Goal: Task Accomplishment & Management: Use online tool/utility

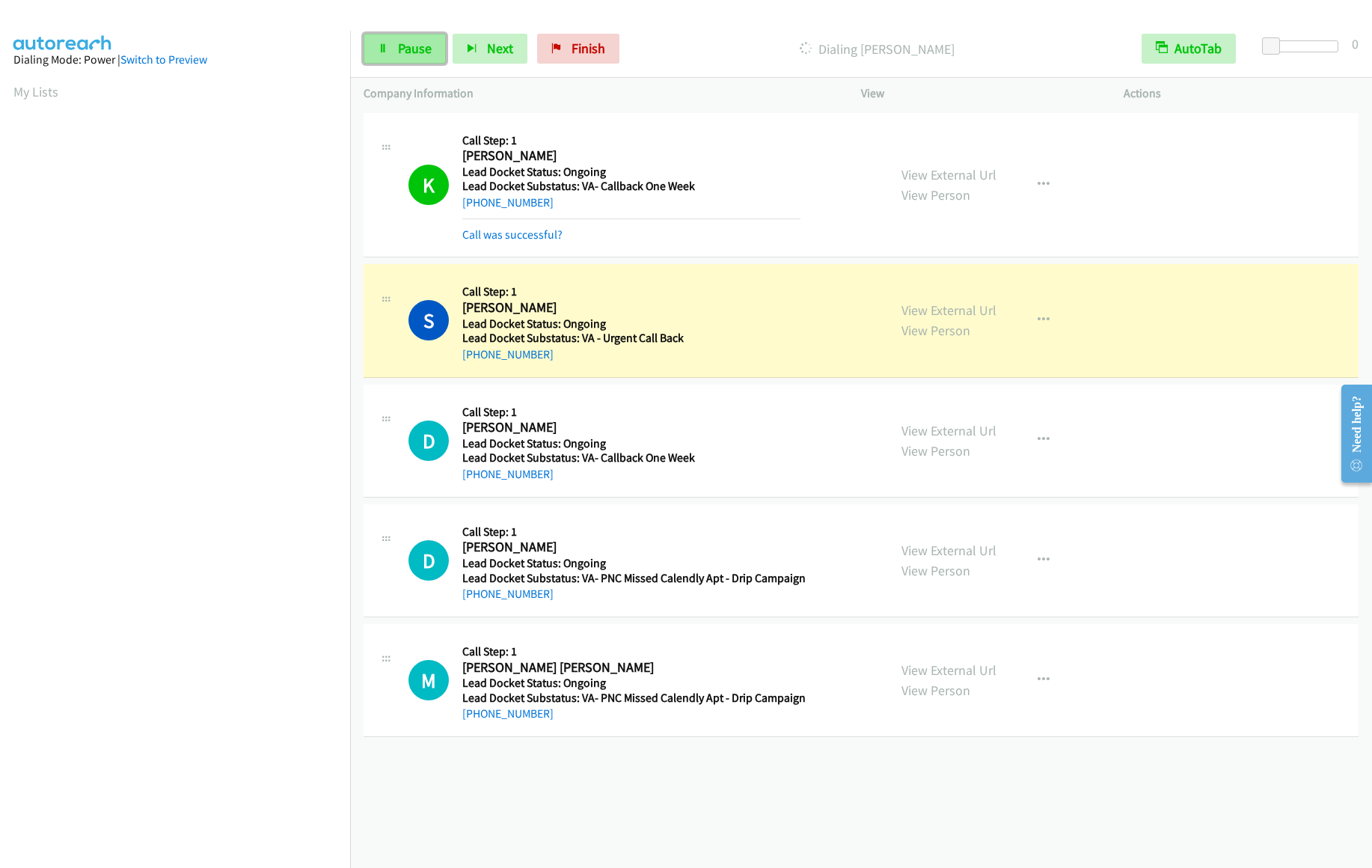
click at [394, 52] on link "Pause" at bounding box center [405, 48] width 82 height 30
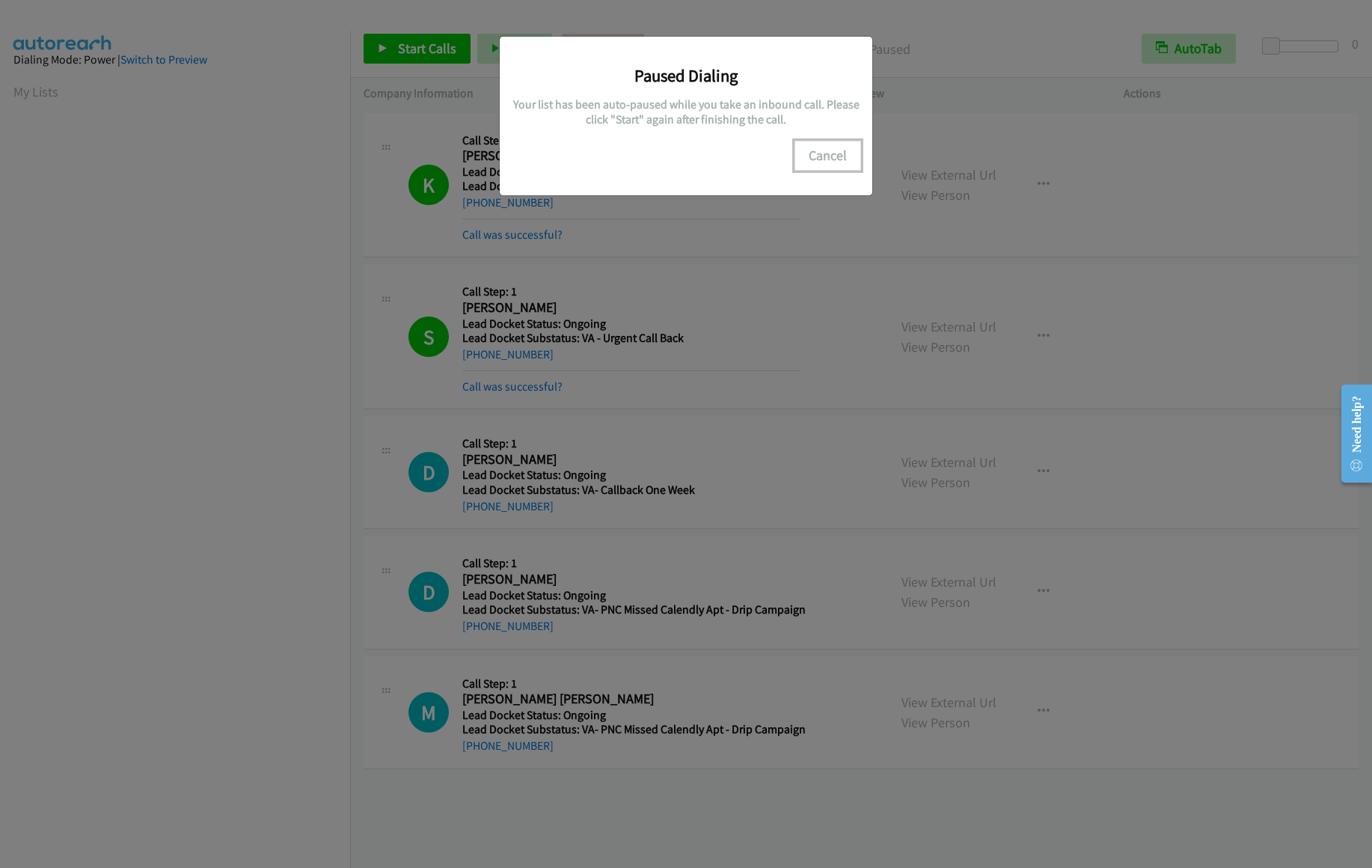
click at [824, 155] on button "Cancel" at bounding box center [828, 155] width 67 height 30
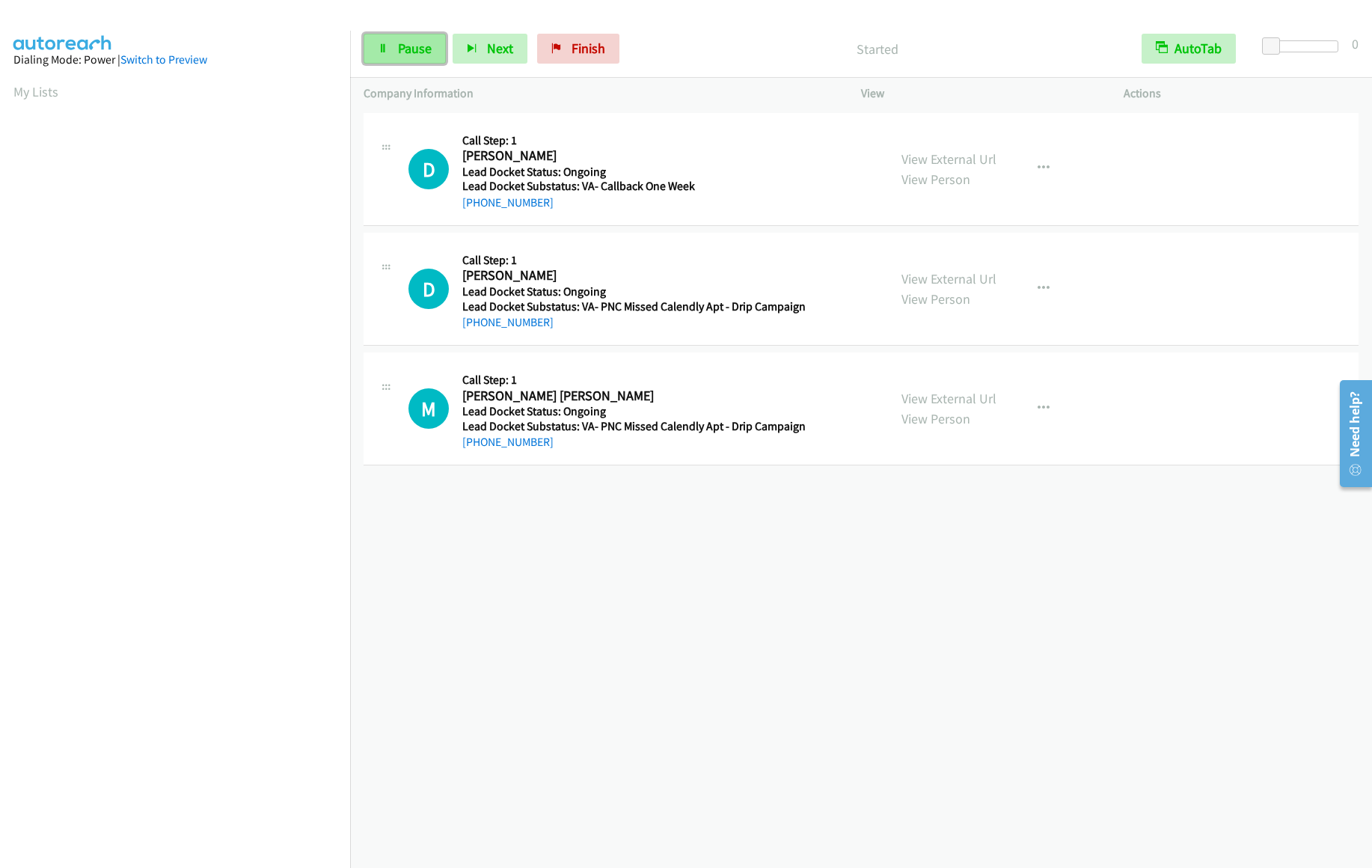
click at [404, 49] on span "Pause" at bounding box center [414, 49] width 33 height 17
click at [402, 53] on span "Start Calls" at bounding box center [426, 49] width 58 height 17
drag, startPoint x: 602, startPoint y: 49, endPoint x: 728, endPoint y: 61, distance: 126.6
click at [602, 49] on span "Finish" at bounding box center [588, 49] width 33 height 17
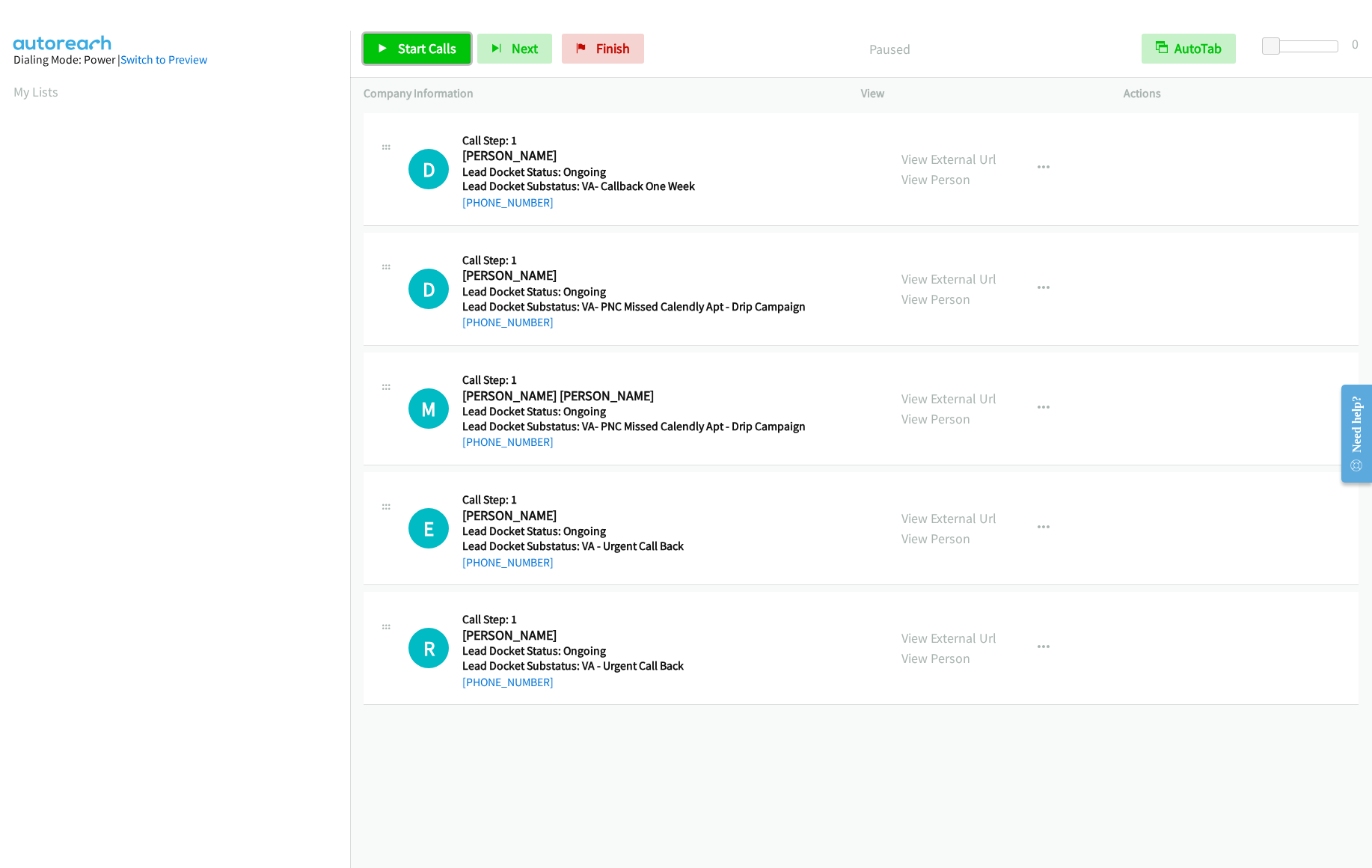
click at [411, 52] on span "Start Calls" at bounding box center [426, 49] width 58 height 17
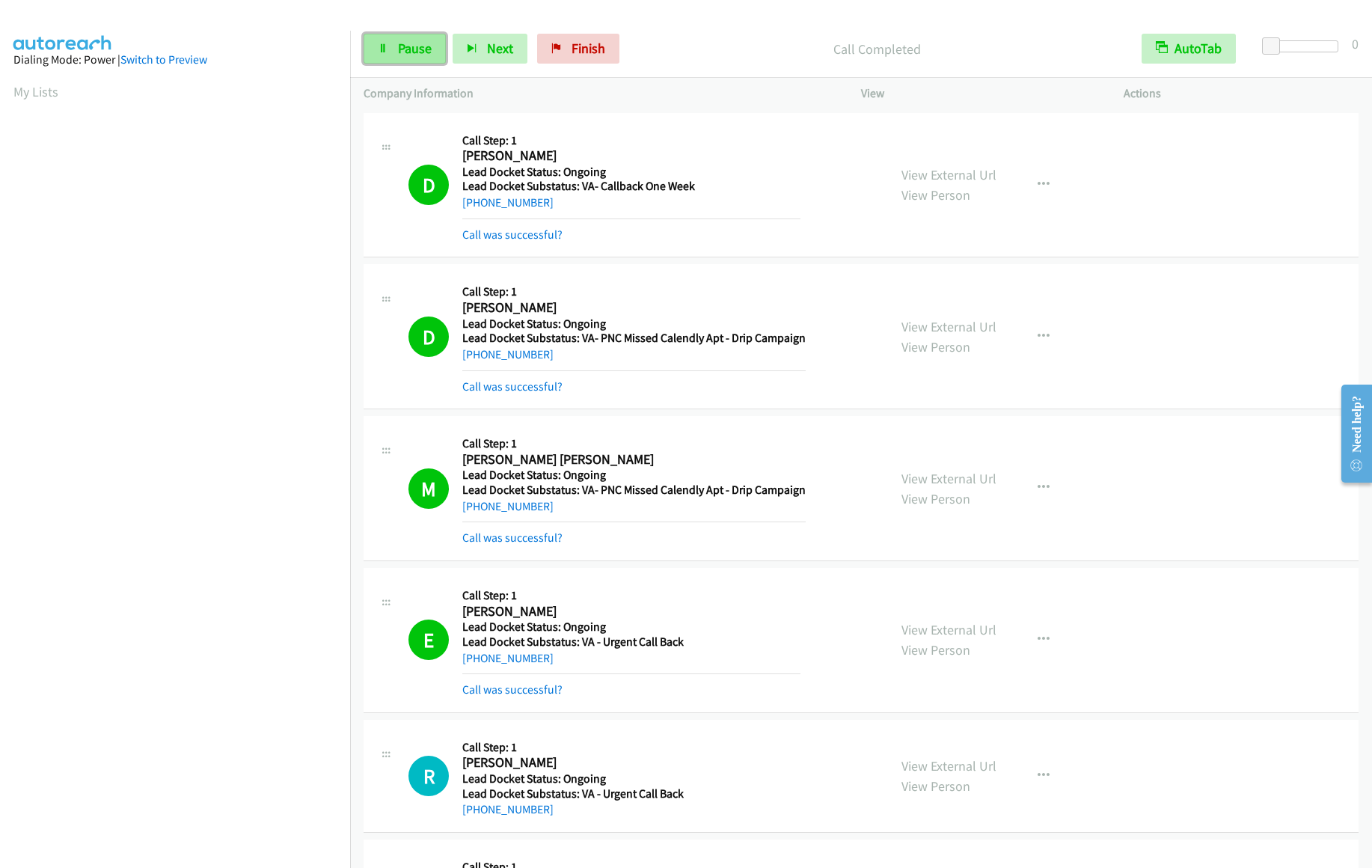
click at [414, 49] on span "Pause" at bounding box center [414, 49] width 33 height 17
click at [414, 50] on span "Start Calls" at bounding box center [426, 49] width 58 height 17
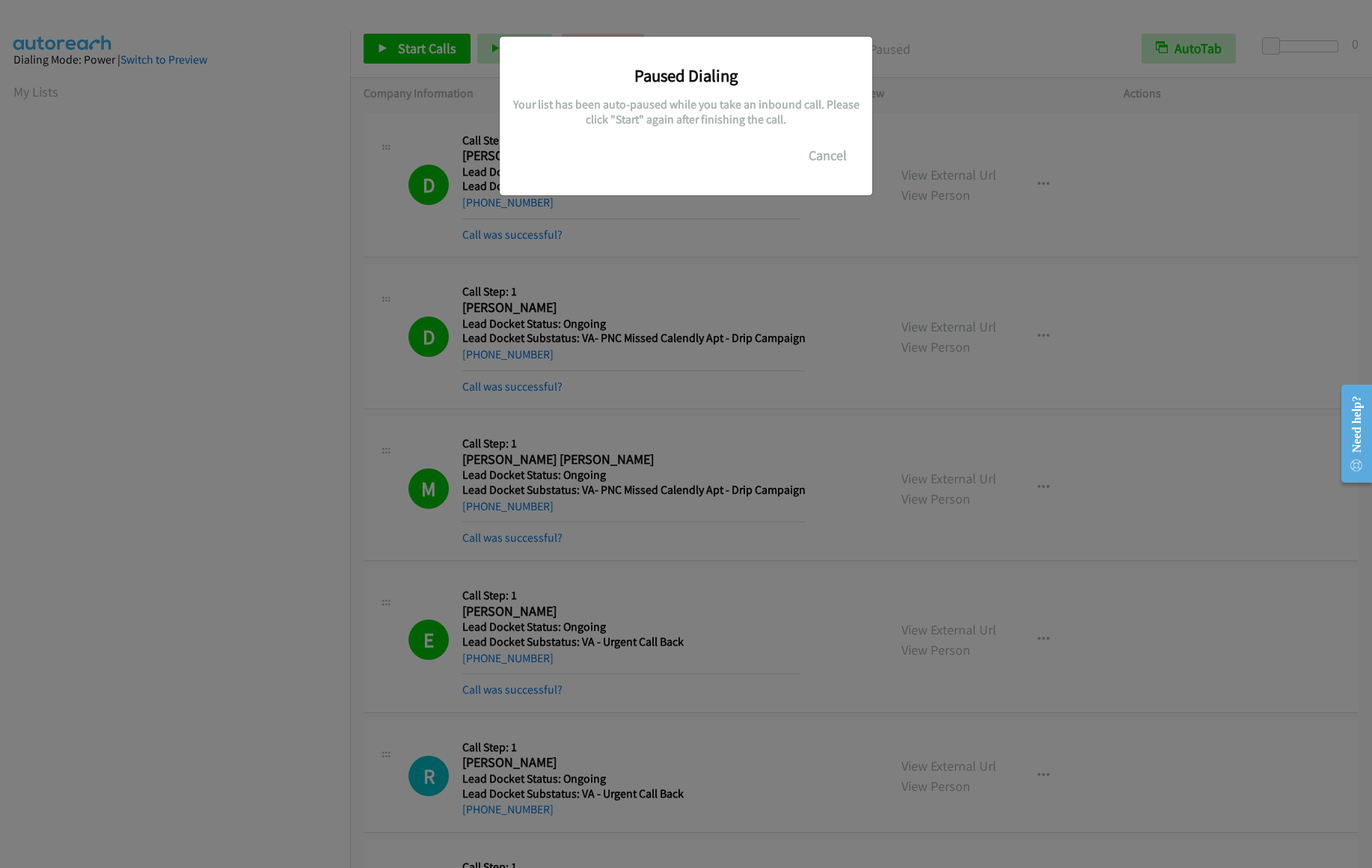
click at [241, 209] on div "Paused Dialing Your list has been auto-paused while you take an inbound call. P…" at bounding box center [686, 441] width 1372 height 855
